Goal: Find specific fact: Find specific fact

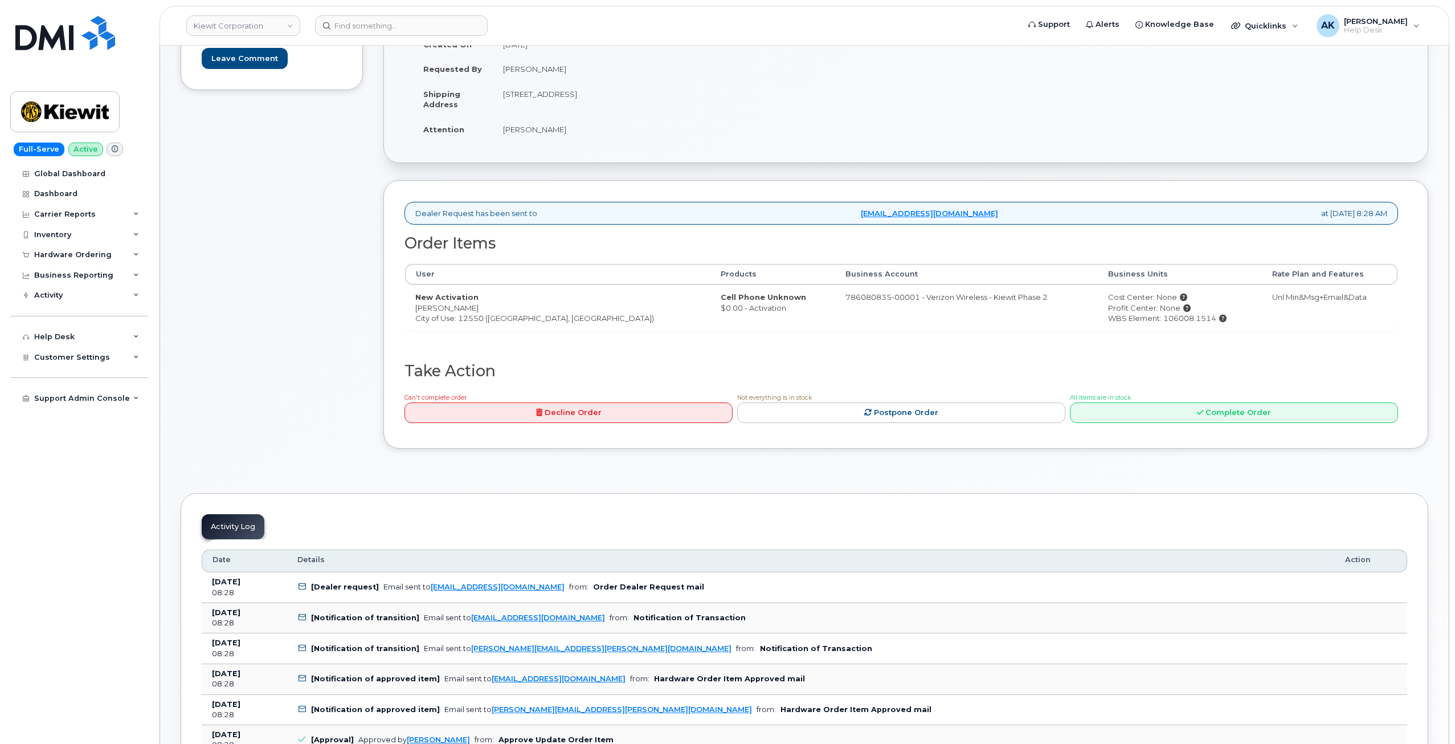
scroll to position [285, 0]
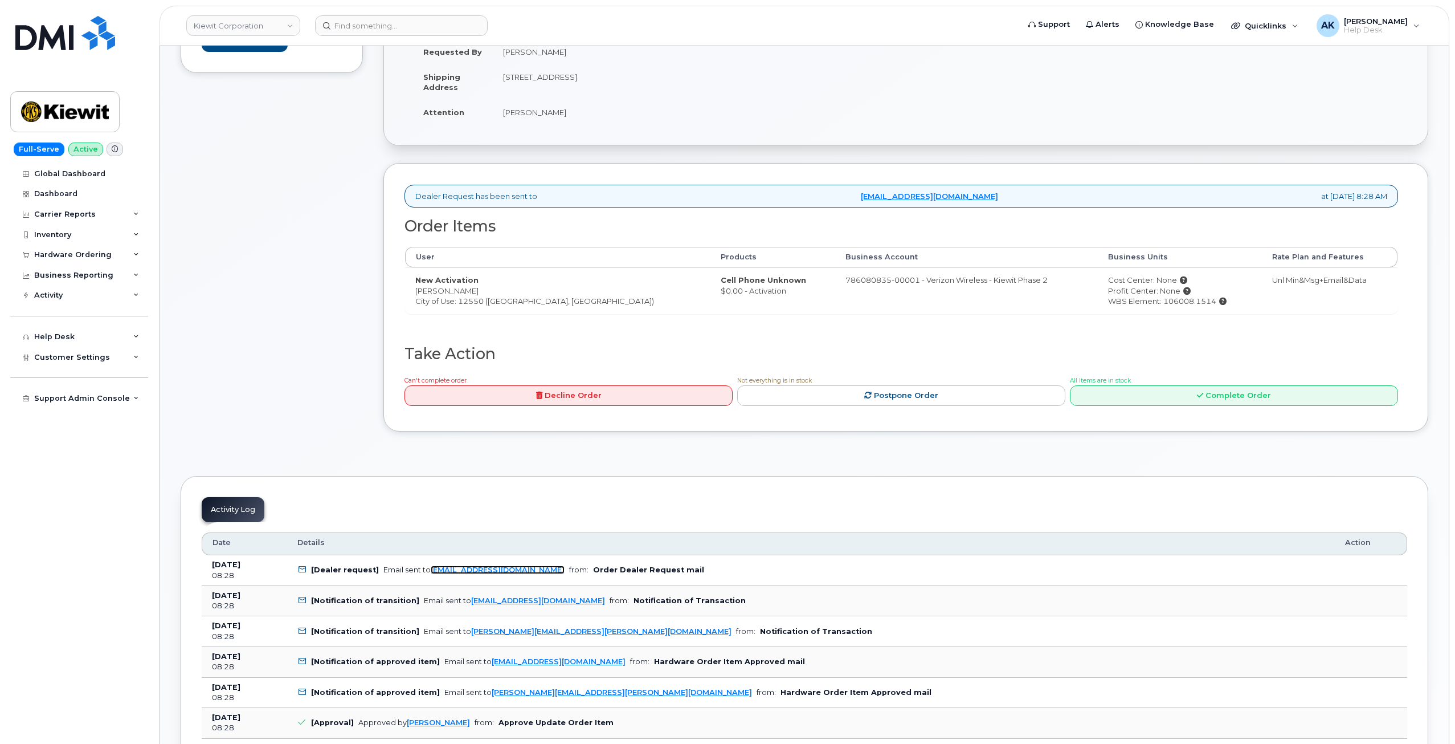
click at [525, 569] on link "mobilitysupport@dminc.com" at bounding box center [498, 569] width 134 height 9
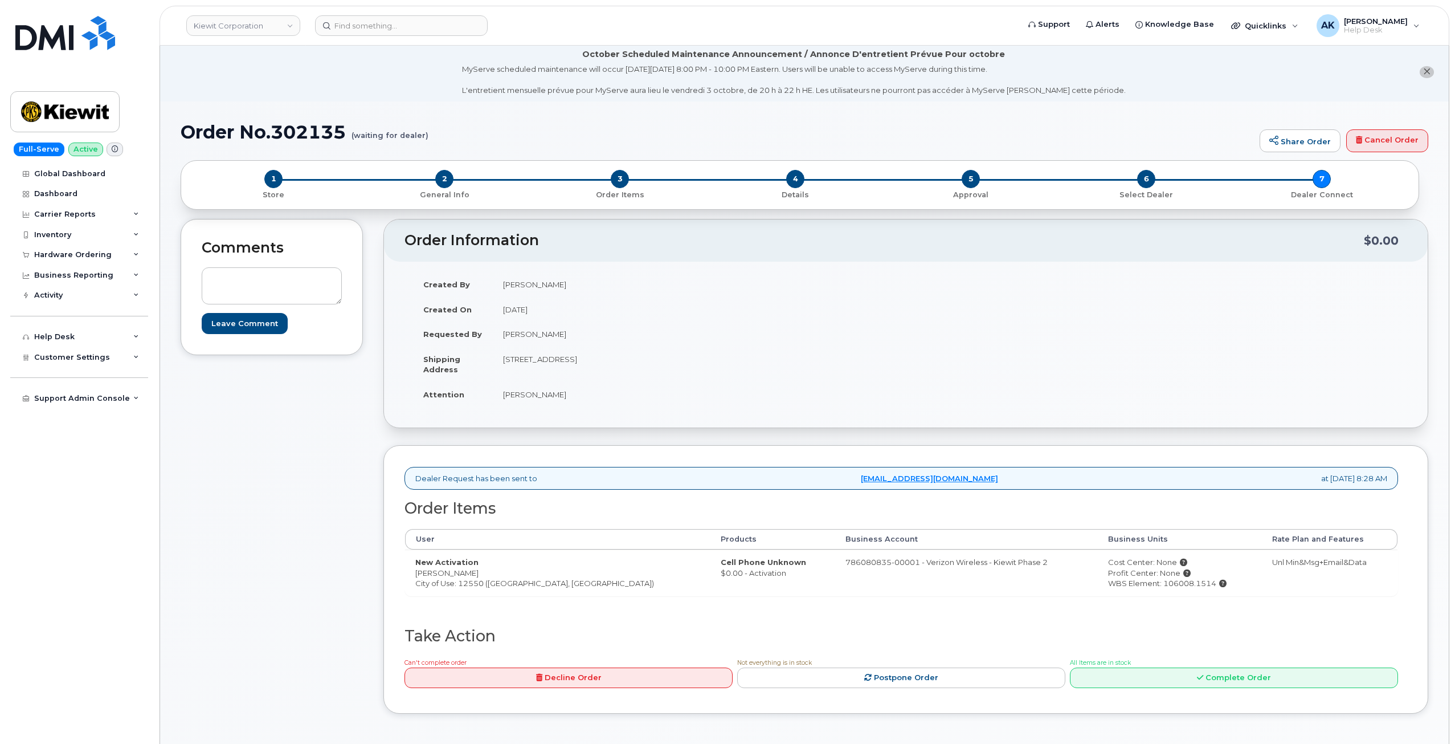
scroll to position [0, 0]
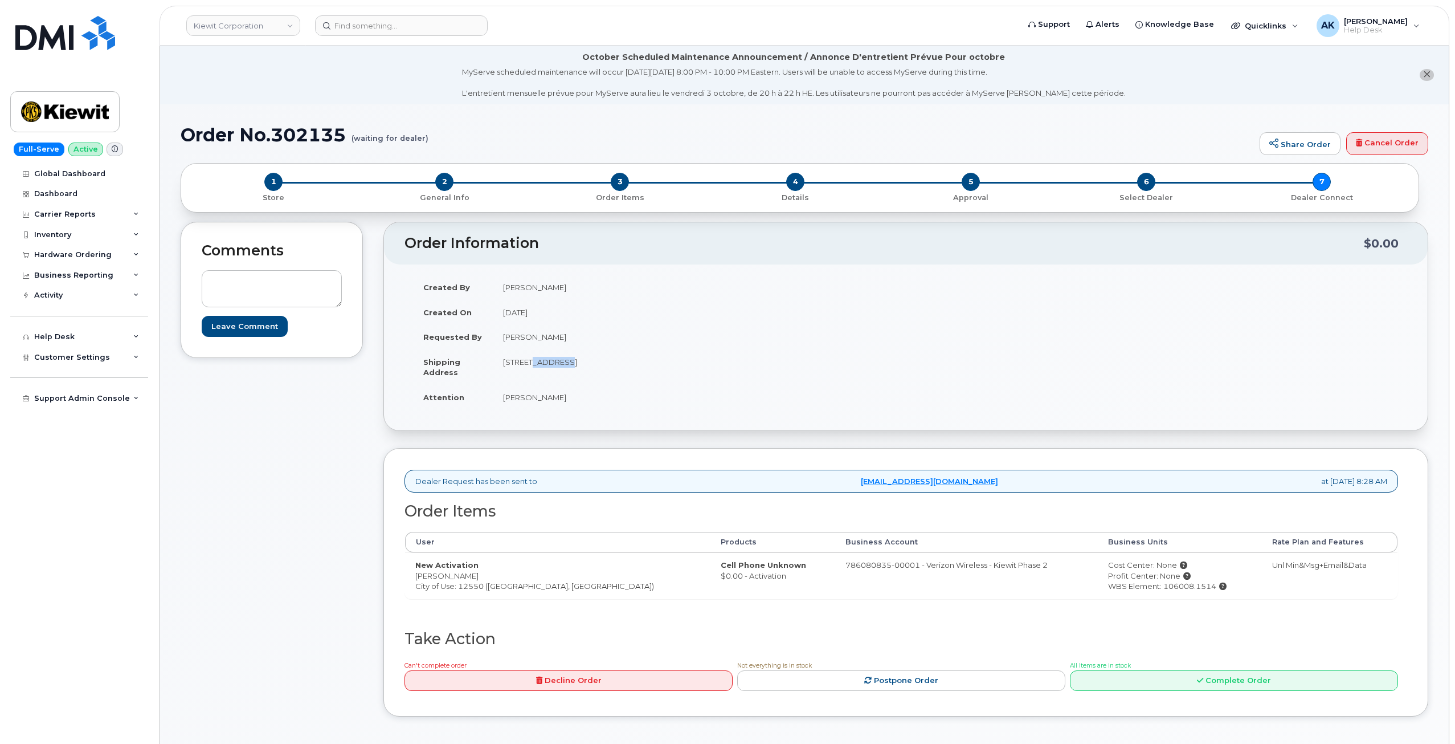
drag, startPoint x: 530, startPoint y: 368, endPoint x: 564, endPoint y: 358, distance: 35.5
click at [564, 358] on td "12550 Sagehen Creek Rd, Fernley, NV, 89408, USA" at bounding box center [695, 366] width 405 height 35
click at [652, 375] on td "12550 Sagehen Creek Rd, Fernley, NV, 89408, USA" at bounding box center [695, 366] width 405 height 35
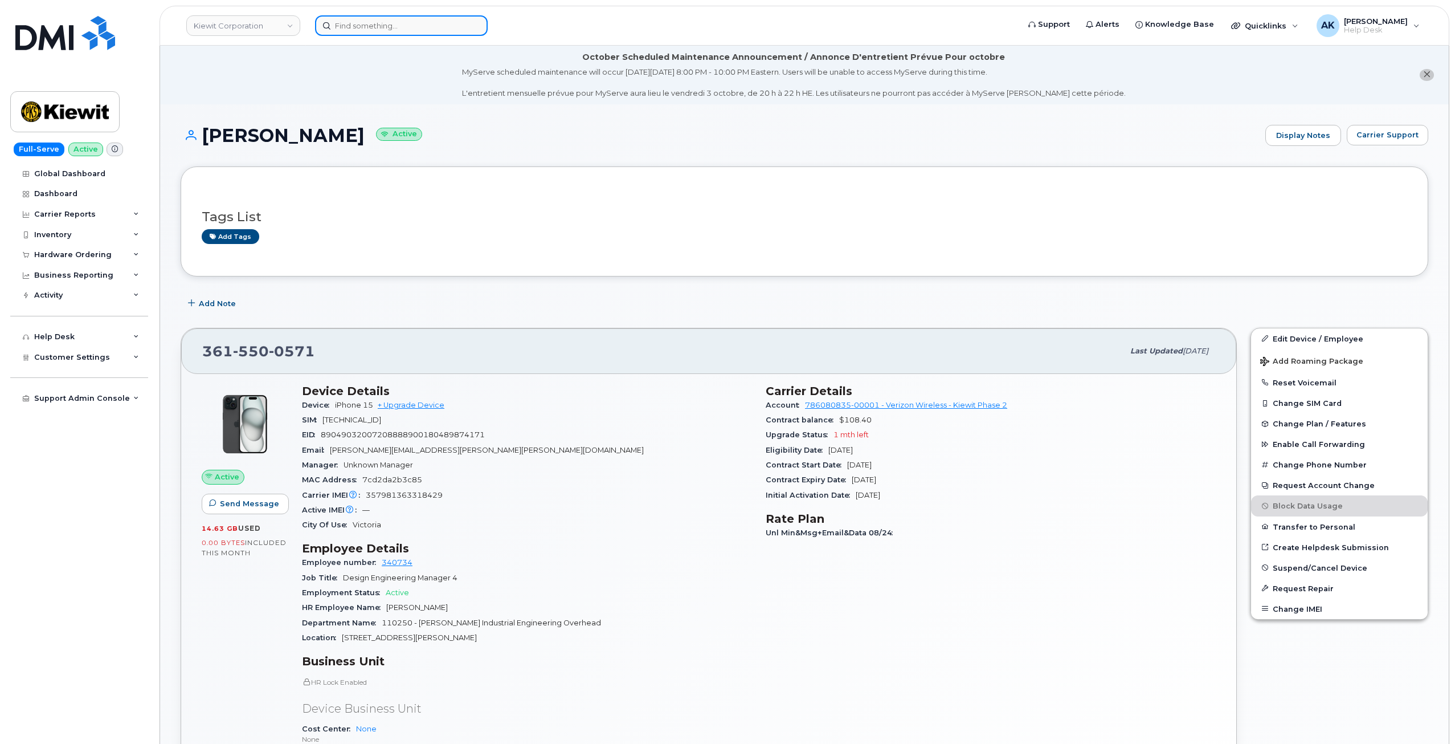
click at [406, 33] on input at bounding box center [401, 25] width 173 height 21
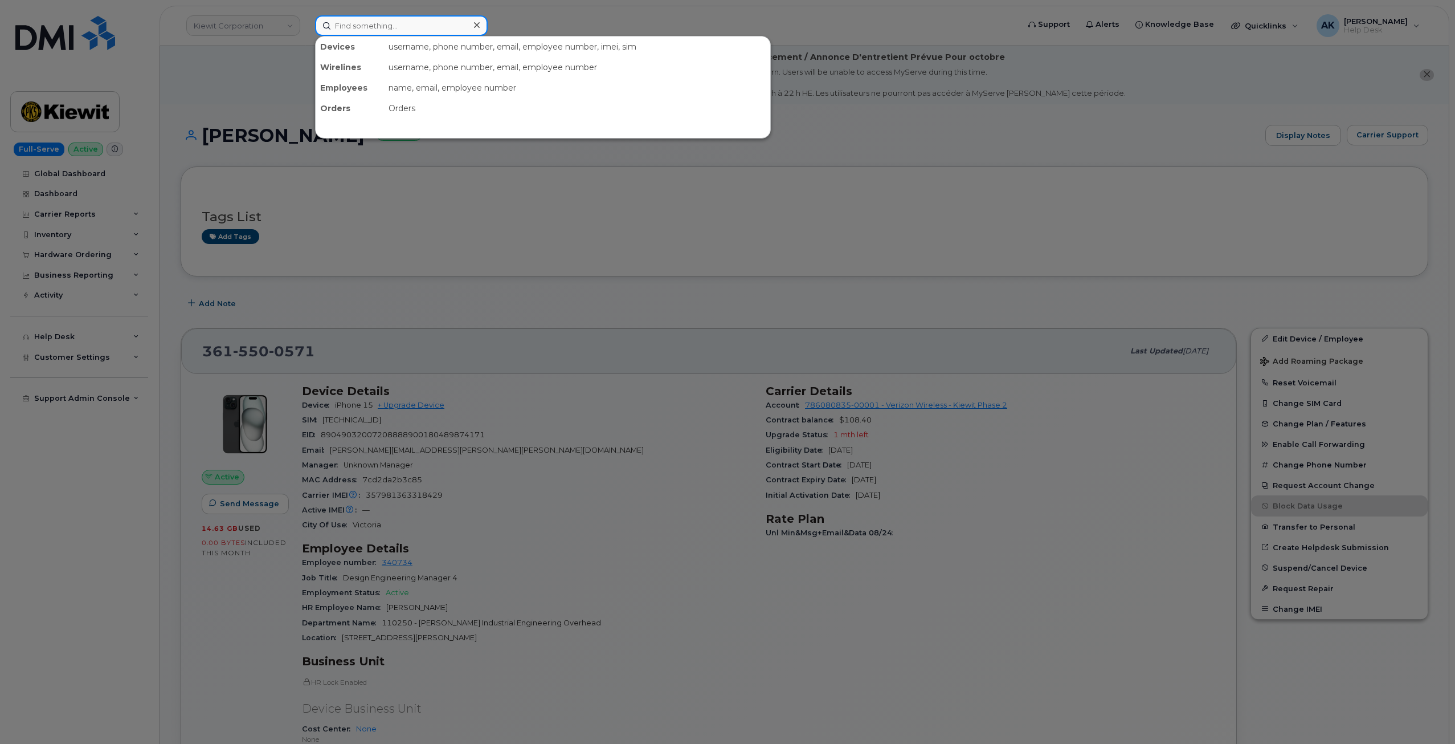
paste input "300040"
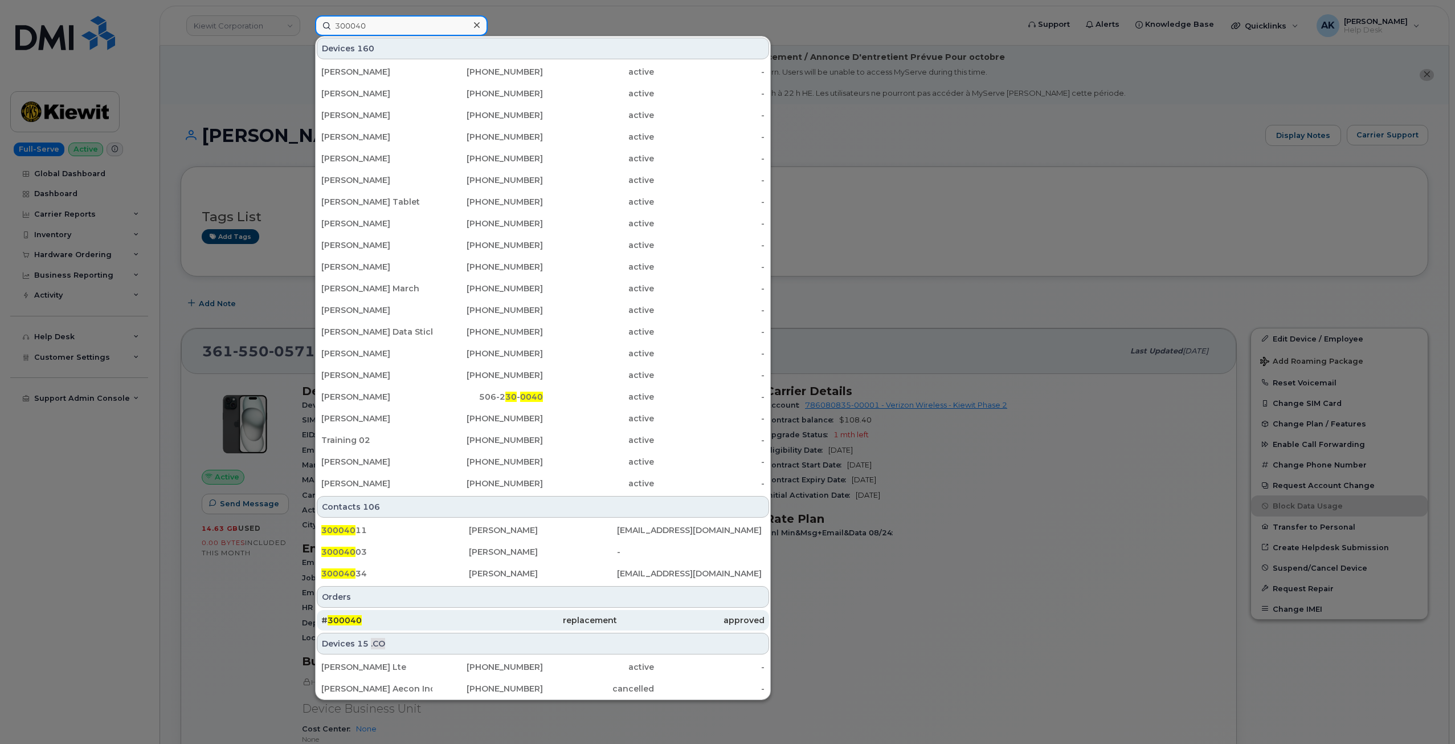
type input "300040"
click at [346, 620] on span "300040" at bounding box center [345, 620] width 34 height 10
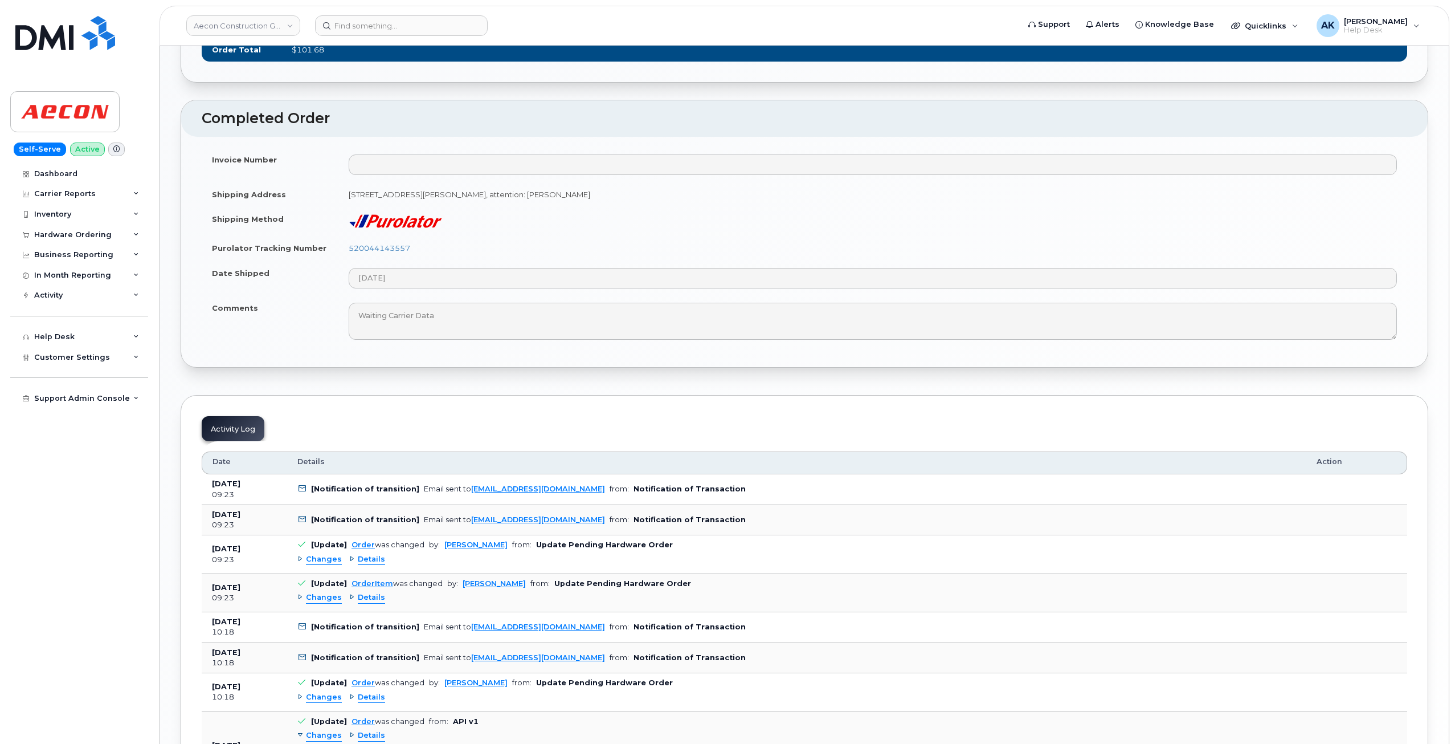
scroll to position [912, 0]
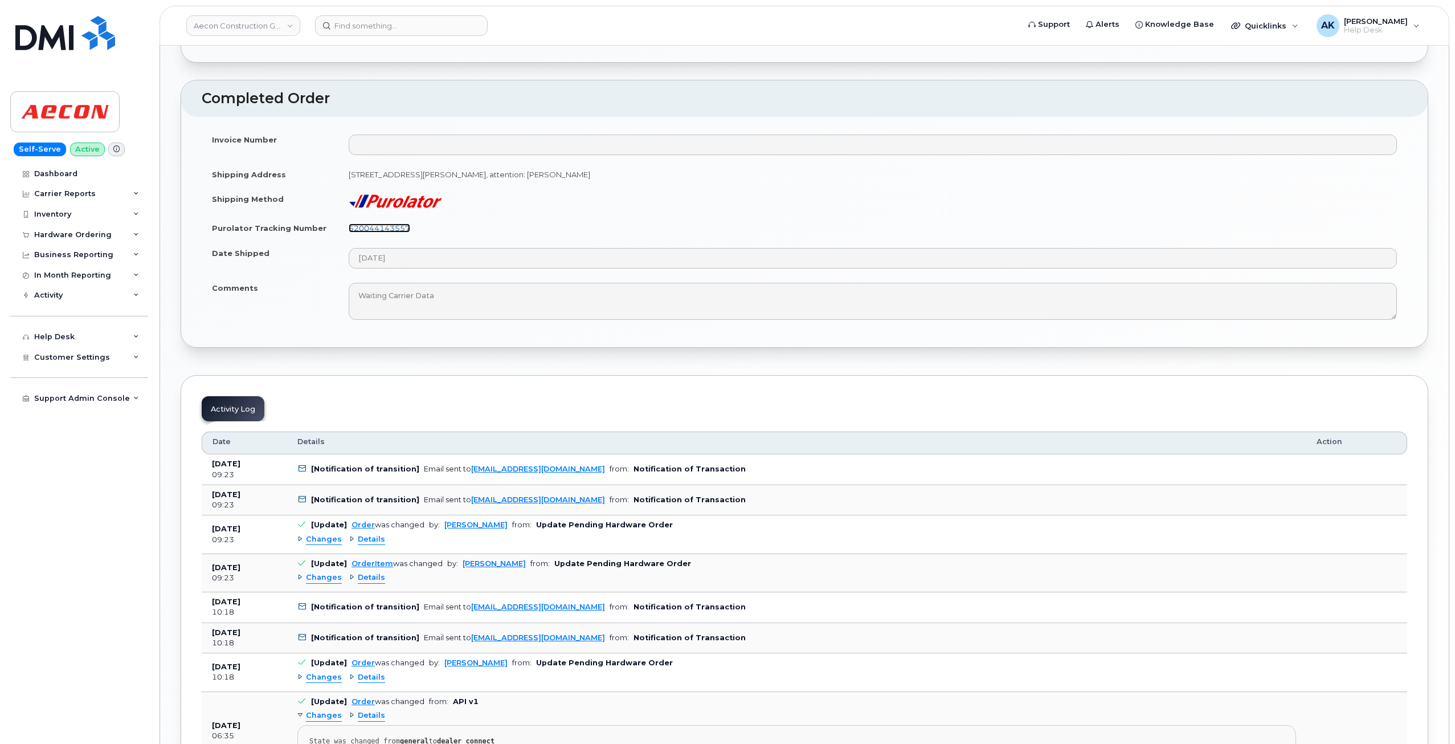
click at [403, 223] on link "520044143557" at bounding box center [380, 227] width 62 height 9
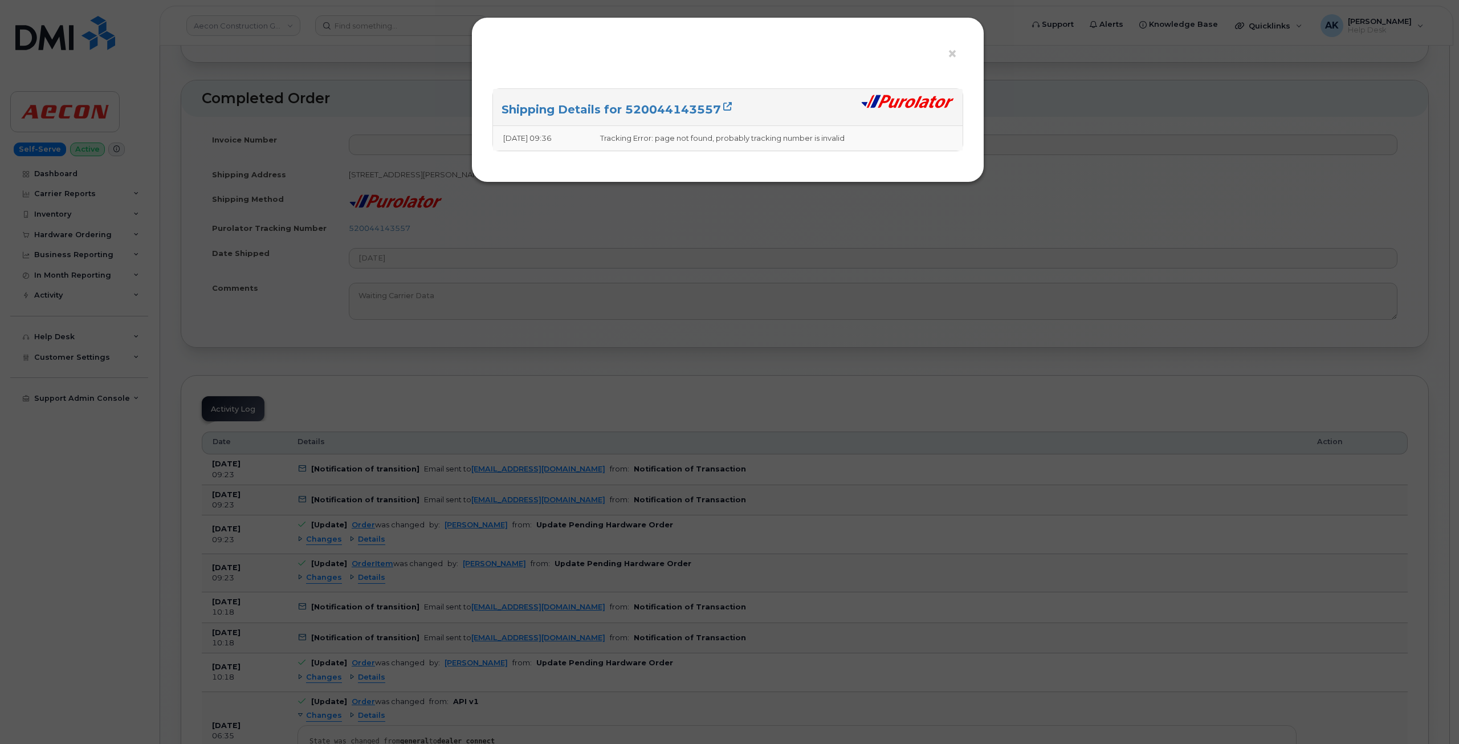
click at [613, 120] on div "Shipping Details for 520044143557" at bounding box center [728, 107] width 470 height 37
click at [621, 112] on link "Shipping Details for 520044143557" at bounding box center [616, 110] width 230 height 14
click at [743, 354] on div "× Shipping Details for 520044143557 [DATE] 09:36 Tracking Error: page not found…" at bounding box center [729, 372] width 1459 height 744
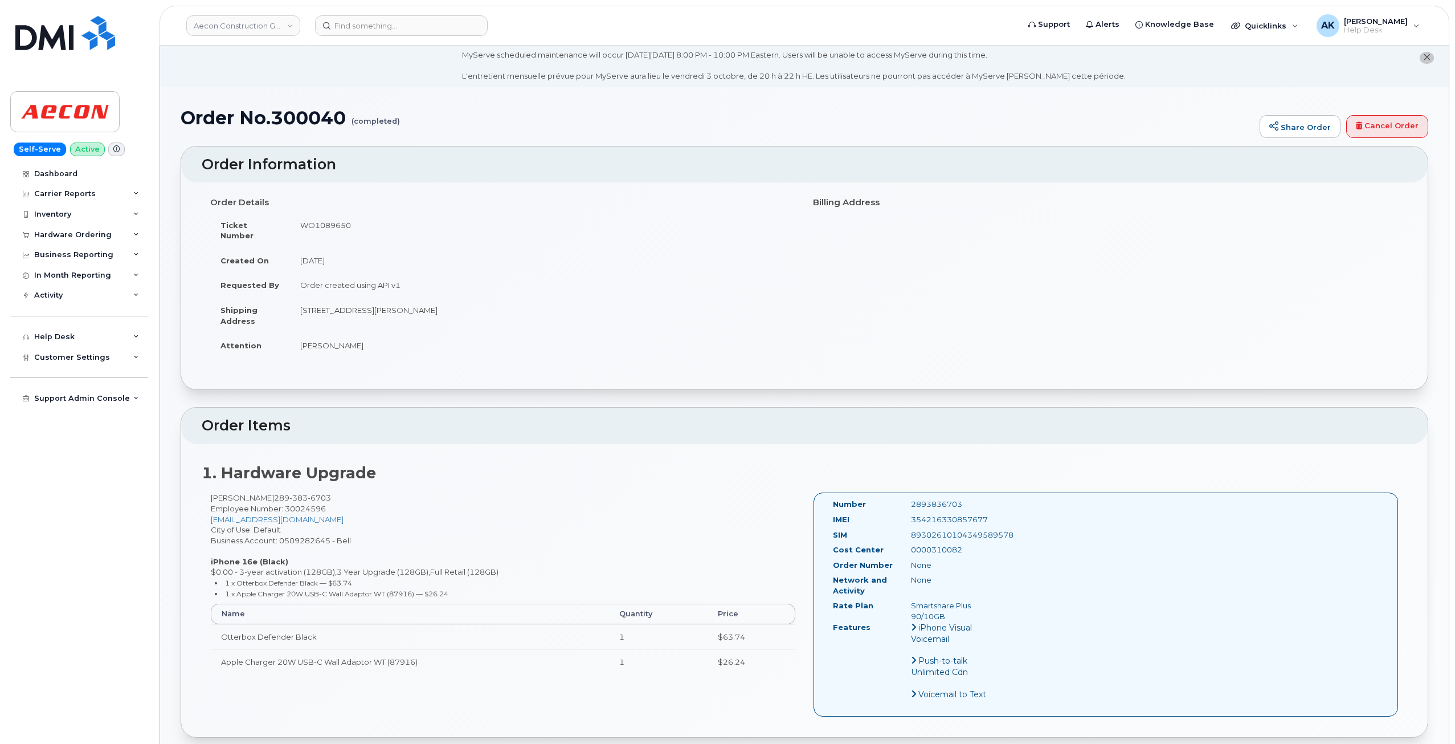
scroll to position [0, 0]
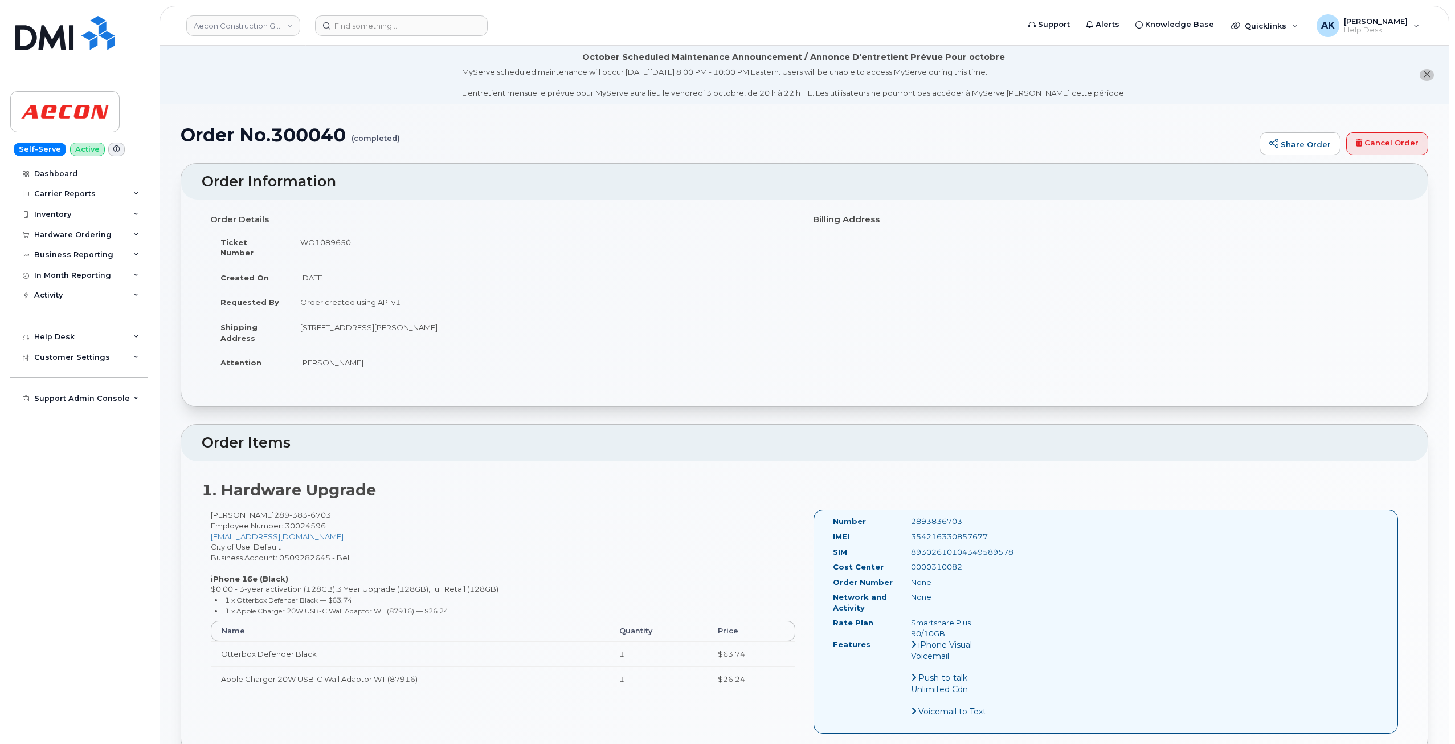
drag, startPoint x: 491, startPoint y: 318, endPoint x: 459, endPoint y: 319, distance: 31.9
click at [459, 319] on td "[STREET_ADDRESS][PERSON_NAME]" at bounding box center [543, 332] width 506 height 35
copy td "L0G 1N0"
click at [680, 354] on td "[PERSON_NAME]" at bounding box center [543, 362] width 506 height 25
click at [115, 149] on span at bounding box center [116, 149] width 17 height 14
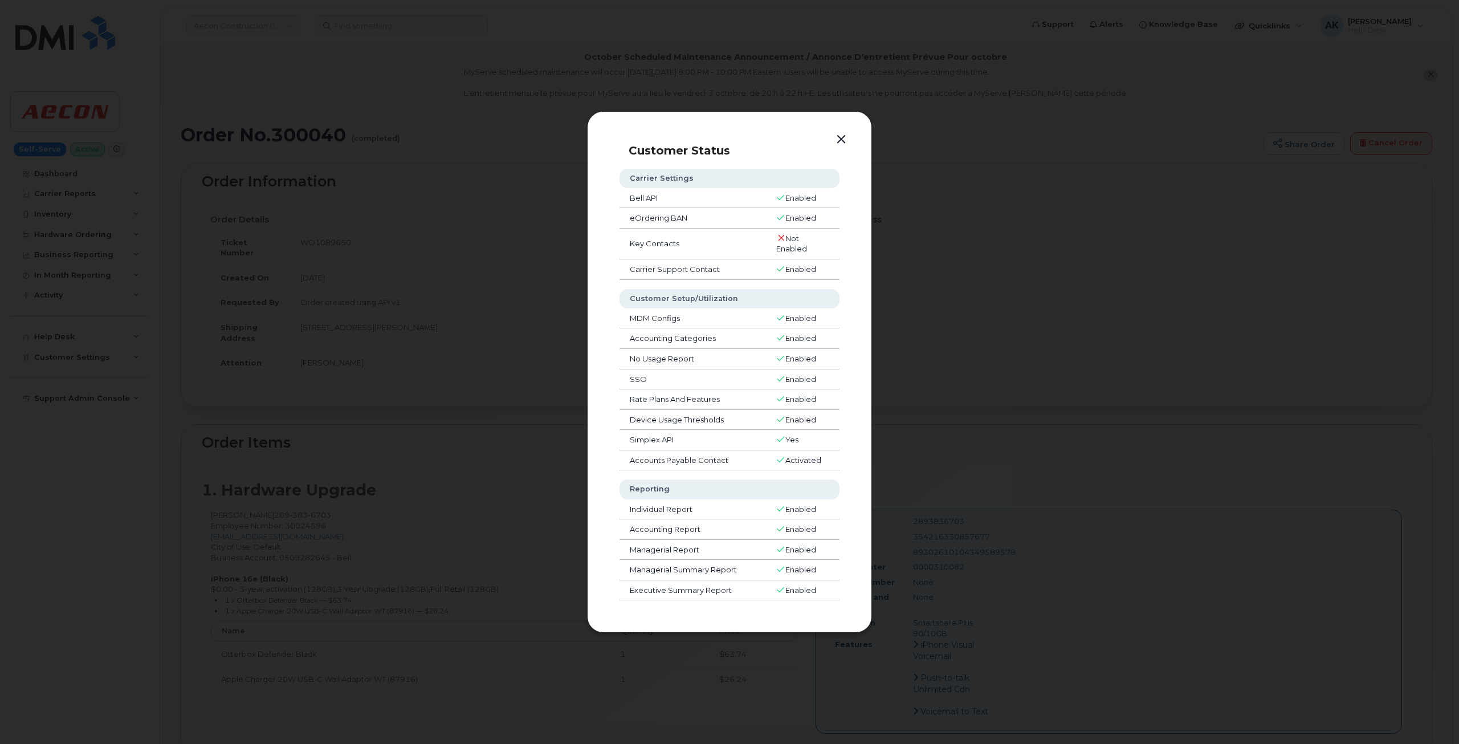
click at [842, 146] on button "button" at bounding box center [841, 140] width 17 height 16
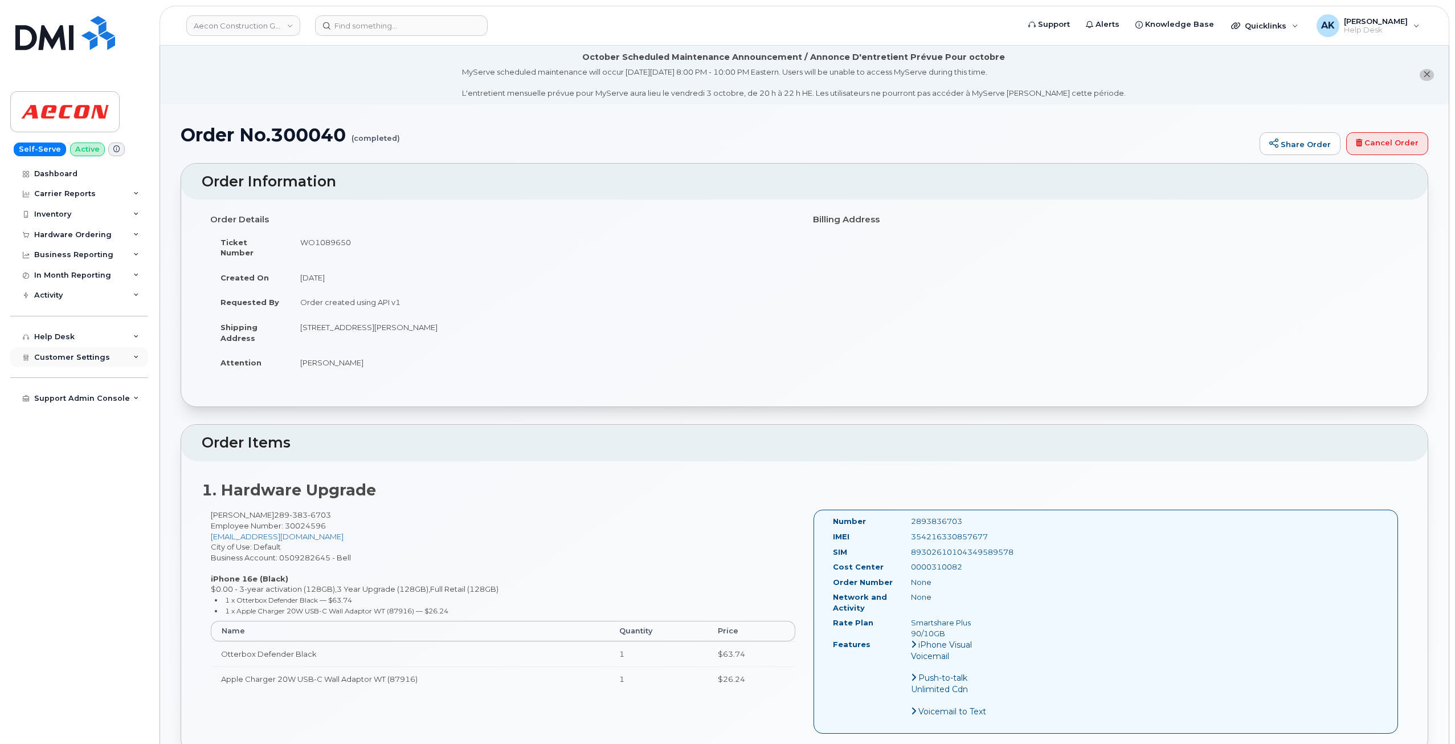
click at [55, 364] on div "Customer Settings" at bounding box center [79, 357] width 138 height 21
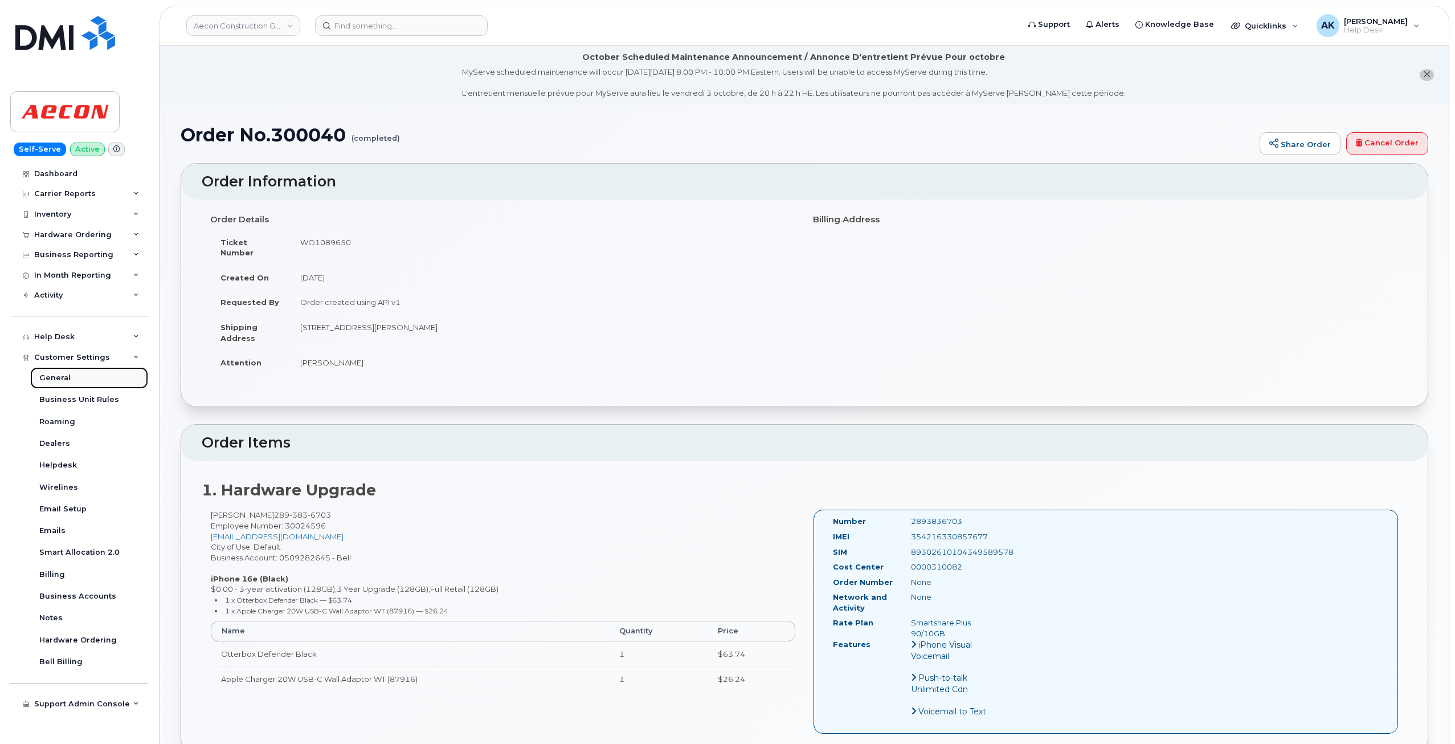
click at [72, 381] on link "General" at bounding box center [89, 378] width 118 height 22
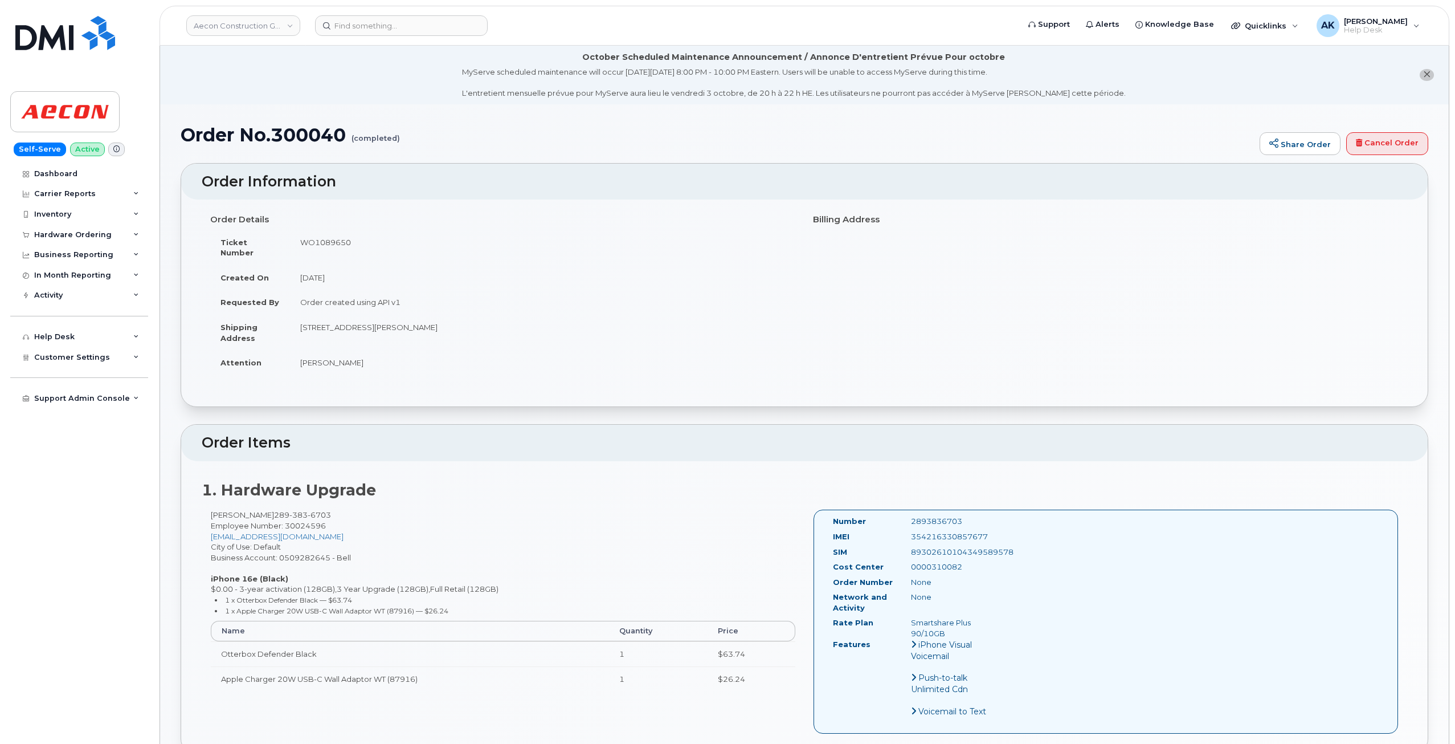
drag, startPoint x: 352, startPoint y: 550, endPoint x: 341, endPoint y: 550, distance: 11.4
click at [341, 550] on div "Matthew Hibbitt 289 383 6703 Employee Number: 30024596 mhibbitt@aecon.com City …" at bounding box center [503, 604] width 603 height 191
click at [384, 562] on div "Matthew Hibbitt 289 383 6703 Employee Number: 30024596 mhibbitt@aecon.com City …" at bounding box center [503, 604] width 603 height 191
click at [363, 548] on div "Matthew Hibbitt 289 383 6703 Employee Number: 30024596 mhibbitt@aecon.com City …" at bounding box center [503, 604] width 603 height 191
drag, startPoint x: 362, startPoint y: 548, endPoint x: 345, endPoint y: 551, distance: 17.3
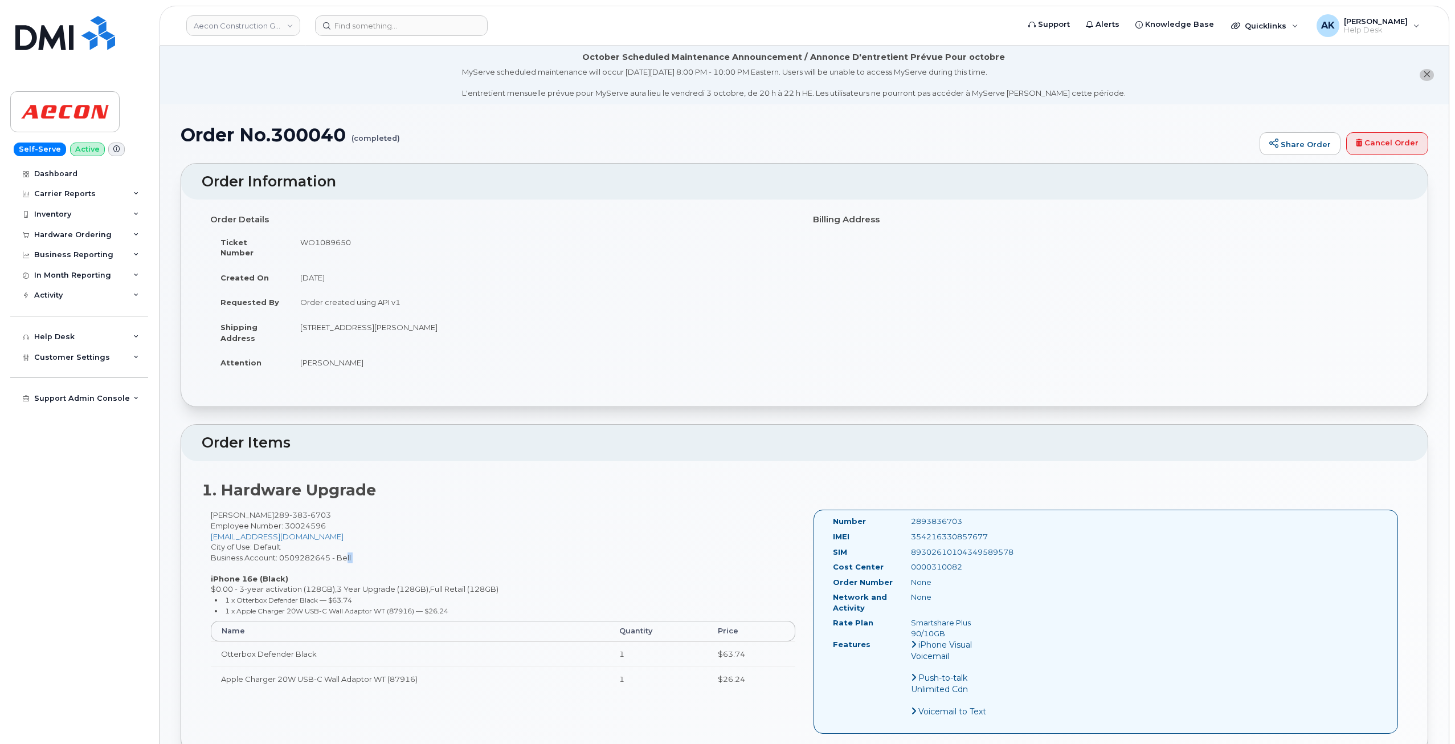
click at [345, 551] on div "Matthew Hibbitt 289 383 6703 Employee Number: 30024596 mhibbitt@aecon.com City …" at bounding box center [503, 604] width 603 height 191
click at [357, 549] on div "Matthew Hibbitt 289 383 6703 Employee Number: 30024596 mhibbitt@aecon.com City …" at bounding box center [503, 604] width 603 height 191
click at [349, 547] on div "Matthew Hibbitt 289 383 6703 Employee Number: 30024596 mhibbitt@aecon.com City …" at bounding box center [503, 604] width 603 height 191
click at [344, 549] on div "Matthew Hibbitt 289 383 6703 Employee Number: 30024596 mhibbitt@aecon.com City …" at bounding box center [503, 604] width 603 height 191
drag, startPoint x: 358, startPoint y: 555, endPoint x: 345, endPoint y: 546, distance: 15.6
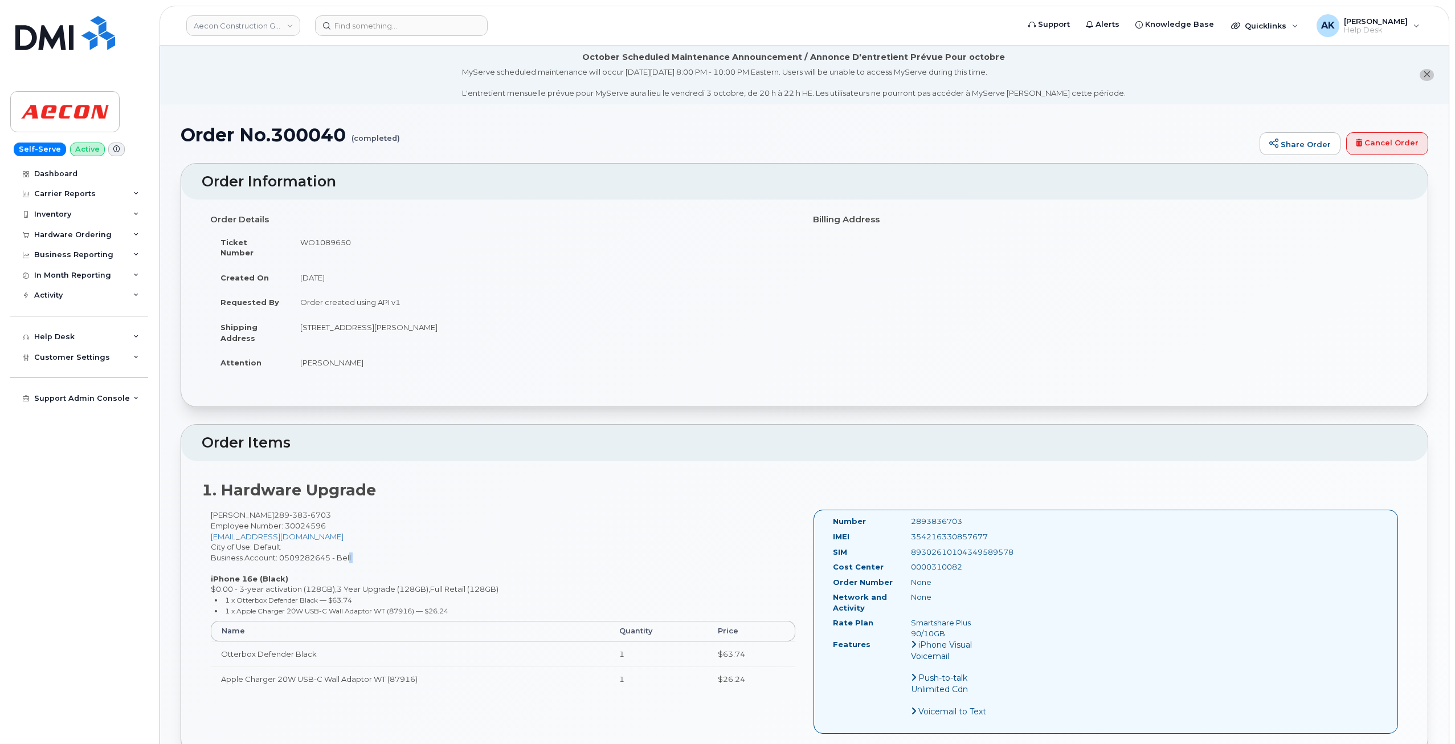
click at [345, 546] on div "Matthew Hibbitt 289 383 6703 Employee Number: 30024596 mhibbitt@aecon.com City …" at bounding box center [503, 604] width 603 height 191
click at [354, 547] on div "Matthew Hibbitt 289 383 6703 Employee Number: 30024596 mhibbitt@aecon.com City …" at bounding box center [503, 604] width 603 height 191
drag, startPoint x: 352, startPoint y: 546, endPoint x: 342, endPoint y: 546, distance: 9.1
click at [342, 546] on div "Matthew Hibbitt 289 383 6703 Employee Number: 30024596 mhibbitt@aecon.com City …" at bounding box center [503, 604] width 603 height 191
click at [348, 547] on div "Matthew Hibbitt 289 383 6703 Employee Number: 30024596 mhibbitt@aecon.com City …" at bounding box center [503, 604] width 603 height 191
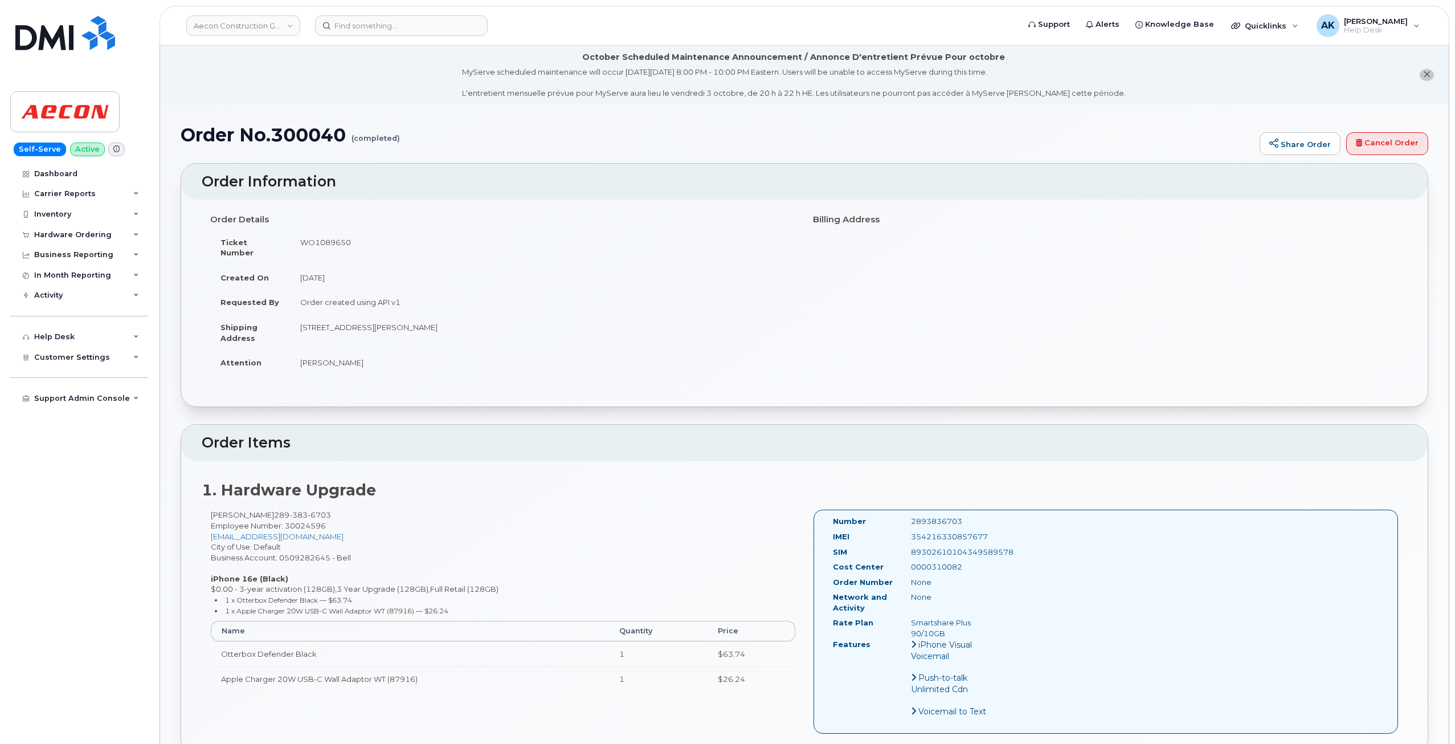
drag, startPoint x: 353, startPoint y: 549, endPoint x: 340, endPoint y: 549, distance: 13.1
click at [340, 549] on div "Matthew Hibbitt 289 383 6703 Employee Number: 30024596 mhibbitt@aecon.com City …" at bounding box center [503, 604] width 603 height 191
drag, startPoint x: 342, startPoint y: 549, endPoint x: 347, endPoint y: 535, distance: 14.4
click at [347, 535] on div "Matthew Hibbitt 289 383 6703 Employee Number: 30024596 mhibbitt@aecon.com City …" at bounding box center [503, 604] width 603 height 191
click at [351, 545] on div "Matthew Hibbitt 289 383 6703 Employee Number: 30024596 mhibbitt@aecon.com City …" at bounding box center [503, 604] width 603 height 191
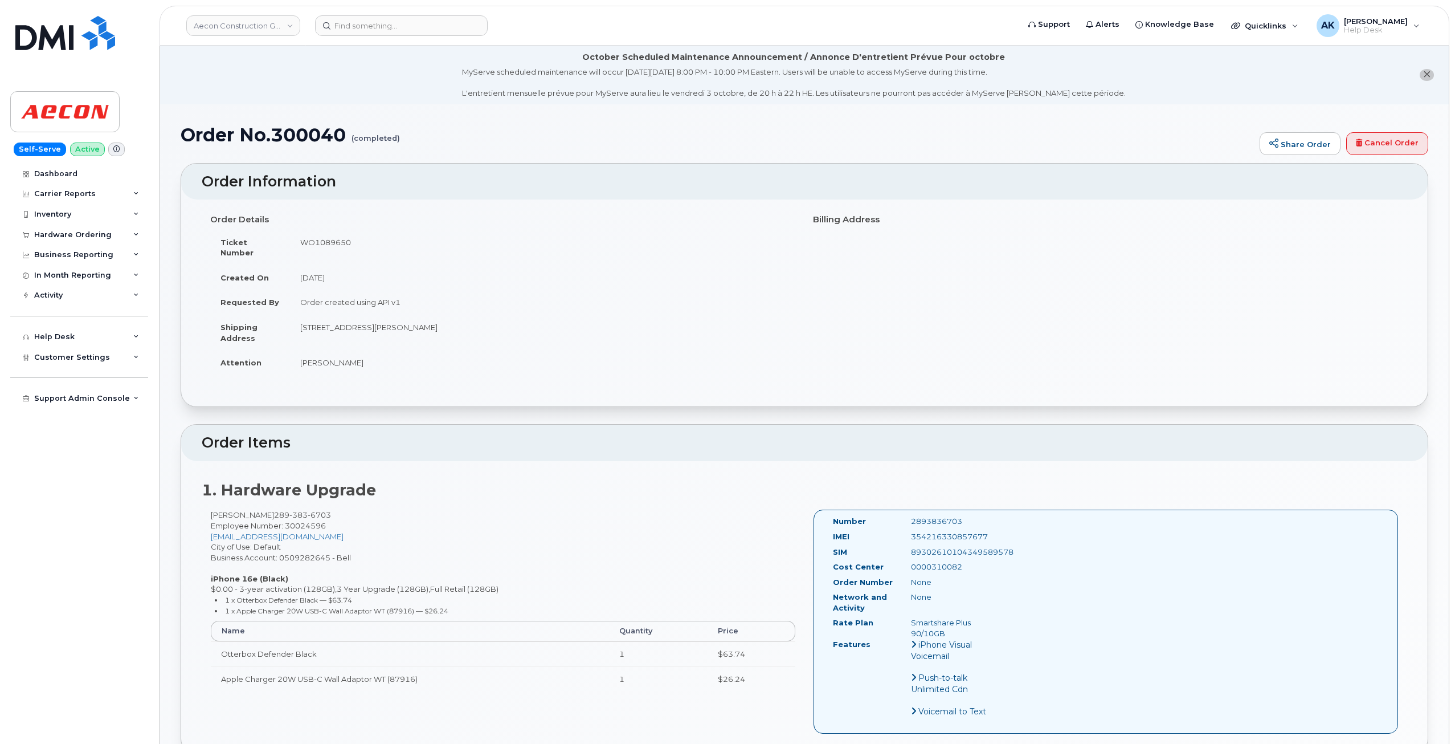
drag, startPoint x: 352, startPoint y: 548, endPoint x: 282, endPoint y: 550, distance: 70.7
click at [282, 550] on div "Matthew Hibbitt 289 383 6703 Employee Number: 30024596 mhibbitt@aecon.com City …" at bounding box center [503, 604] width 603 height 191
drag, startPoint x: 292, startPoint y: 548, endPoint x: 346, endPoint y: 531, distance: 56.2
click at [346, 531] on div "Matthew Hibbitt 289 383 6703 Employee Number: 30024596 mhibbitt@aecon.com City …" at bounding box center [503, 604] width 603 height 191
drag, startPoint x: 354, startPoint y: 549, endPoint x: 283, endPoint y: 546, distance: 71.3
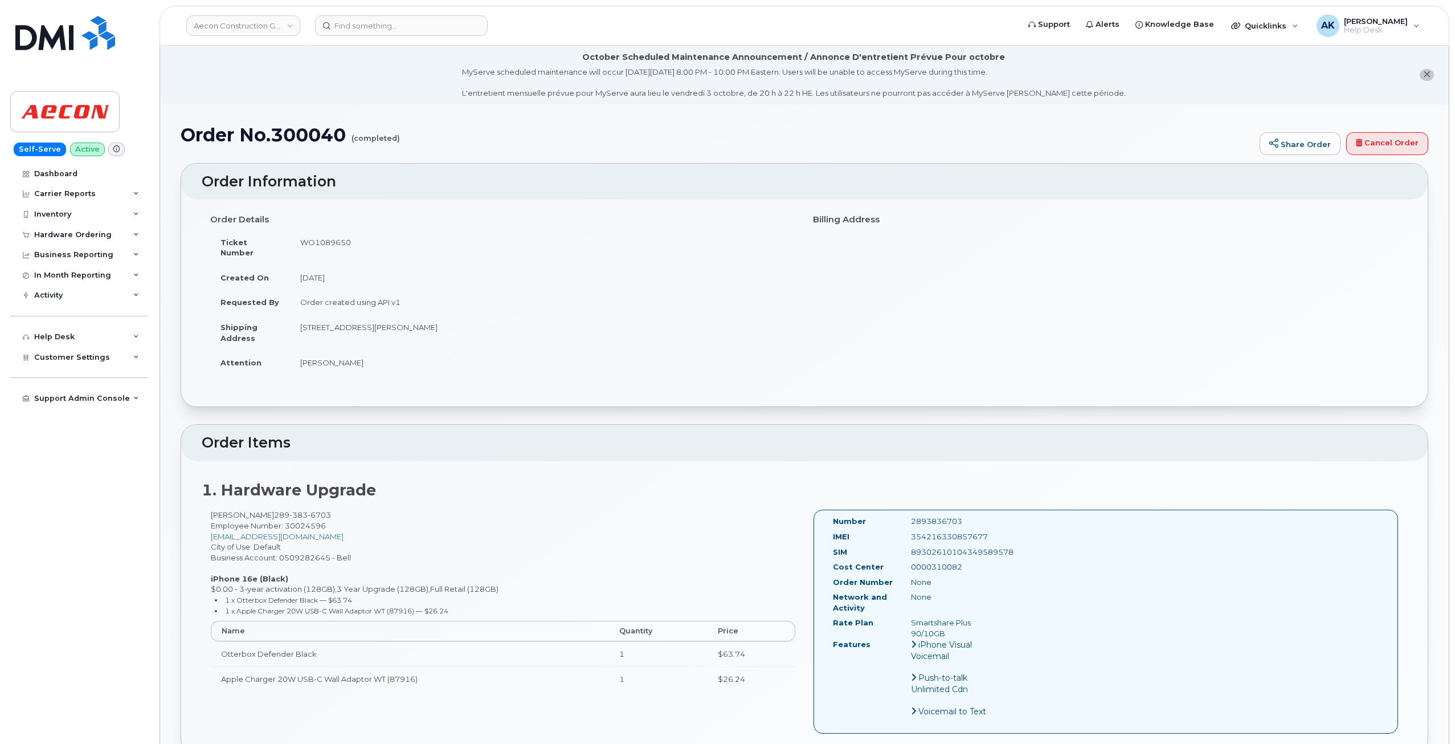
click at [283, 546] on div "Matthew Hibbitt 289 383 6703 Employee Number: 30024596 mhibbitt@aecon.com City …" at bounding box center [503, 604] width 603 height 191
copy div "0509282645 - Bell"
drag, startPoint x: 301, startPoint y: 554, endPoint x: 308, endPoint y: 554, distance: 6.8
click at [301, 554] on div "Matthew Hibbitt 289 383 6703 Employee Number: 30024596 mhibbitt@aecon.com City …" at bounding box center [503, 604] width 603 height 191
drag, startPoint x: 330, startPoint y: 547, endPoint x: 211, endPoint y: 545, distance: 119.1
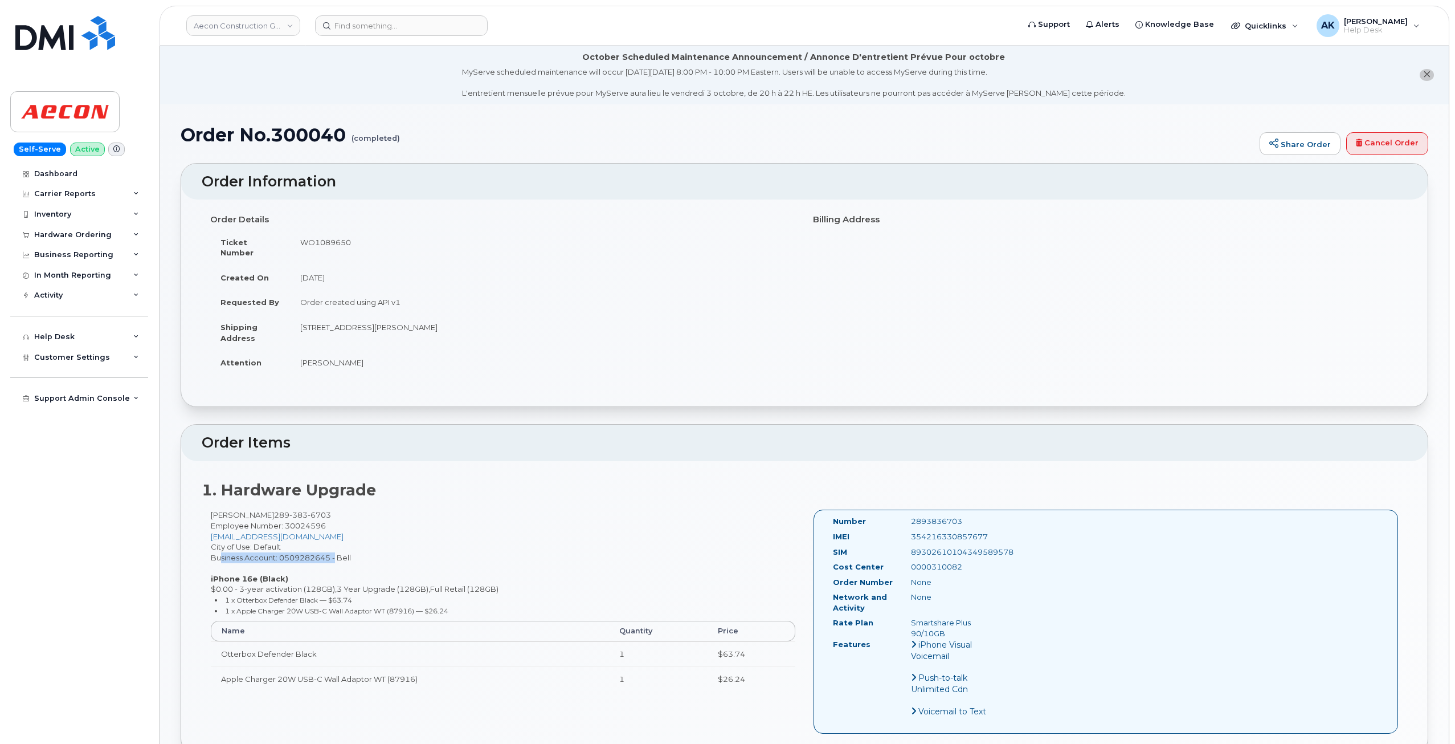
click at [211, 545] on div "Matthew Hibbitt 289 383 6703 Employee Number: 30024596 mhibbitt@aecon.com City …" at bounding box center [503, 604] width 603 height 191
copy div "Business Account: 0509282645"
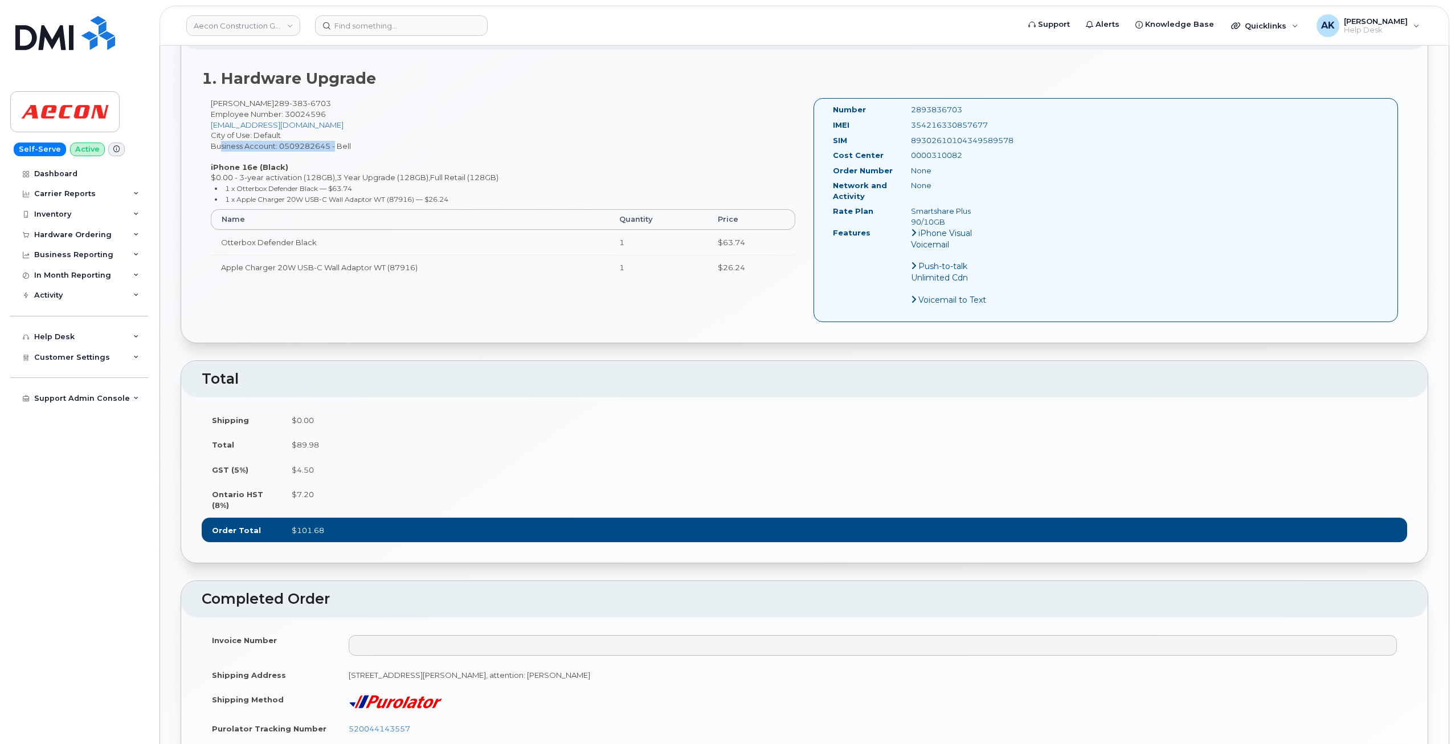
scroll to position [570, 0]
